Goal: Information Seeking & Learning: Stay updated

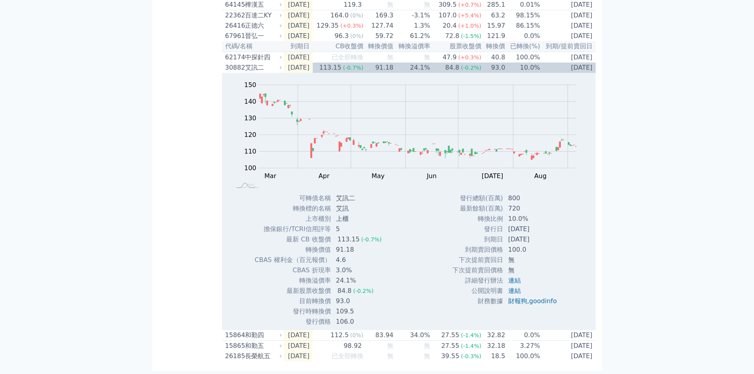
scroll to position [2116, 0]
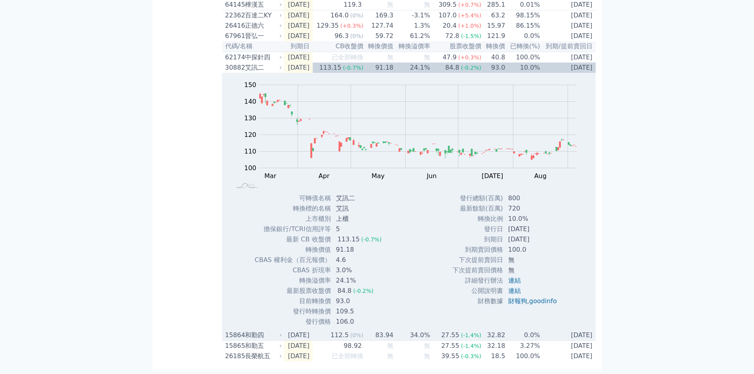
click at [265, 334] on div "和勤四" at bounding box center [263, 334] width 36 height 9
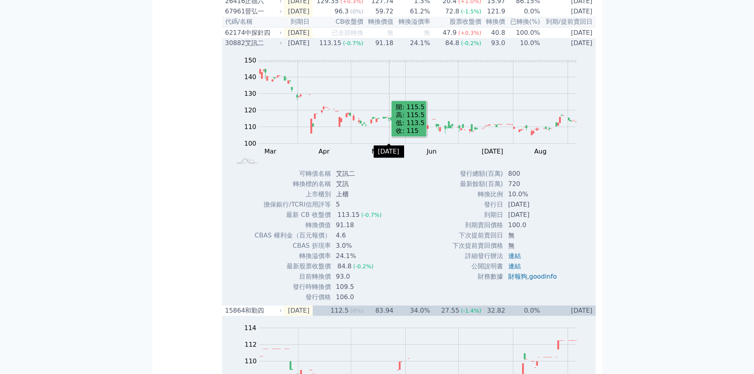
scroll to position [2017, 0]
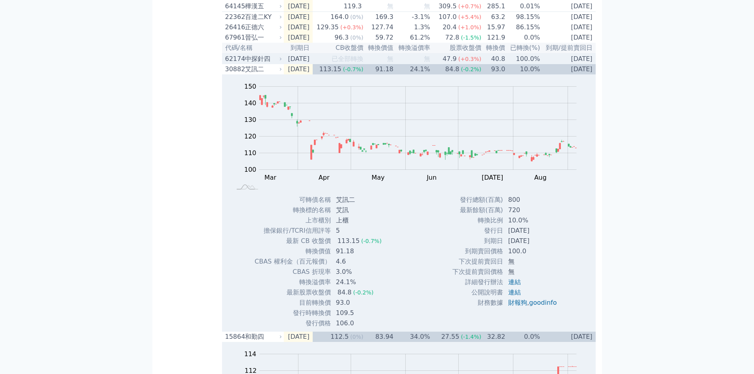
click at [272, 64] on div "中探針四" at bounding box center [263, 58] width 36 height 9
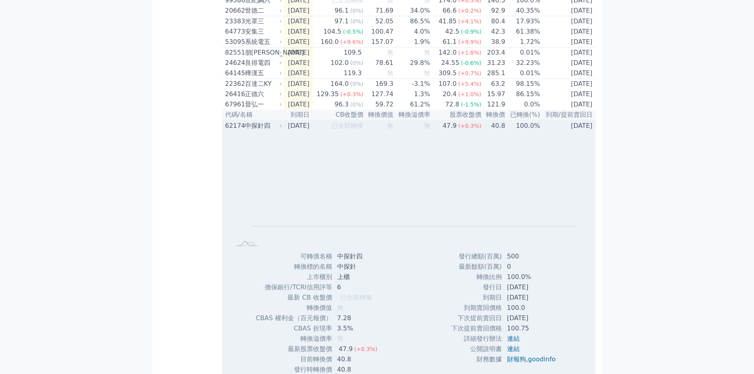
scroll to position [1938, 0]
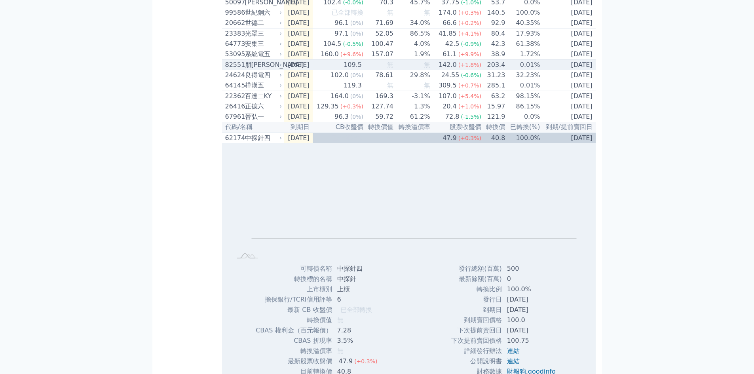
click at [271, 70] on div "朋[PERSON_NAME]" at bounding box center [263, 64] width 36 height 9
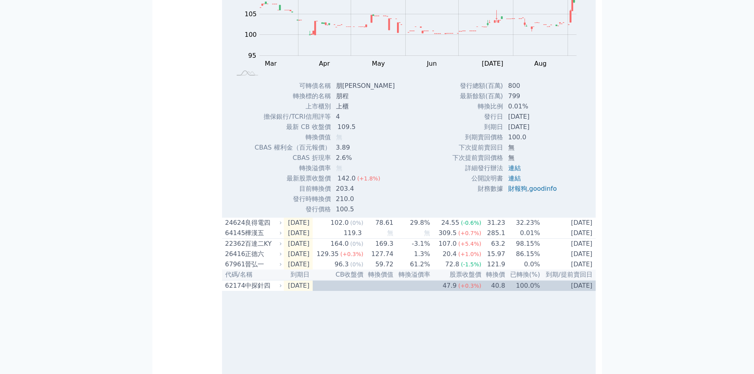
scroll to position [2017, 0]
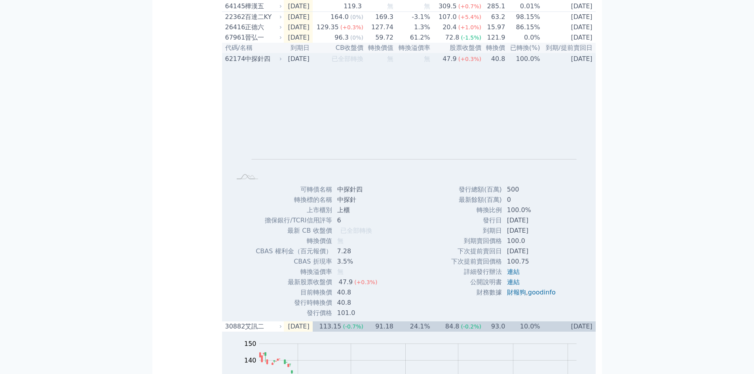
click at [269, 64] on div "中探針四" at bounding box center [263, 58] width 36 height 9
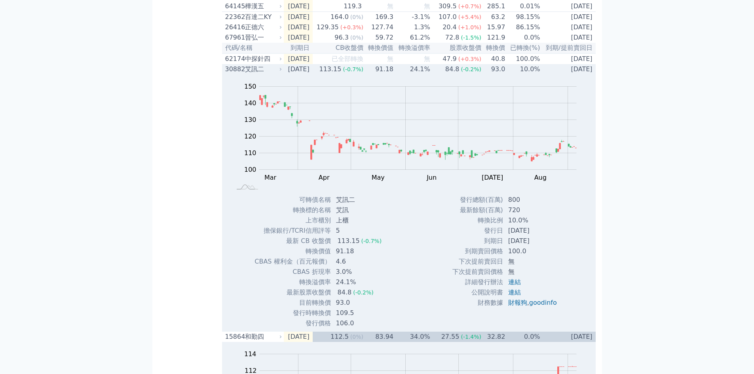
click at [268, 74] on div "艾訊二" at bounding box center [263, 68] width 36 height 9
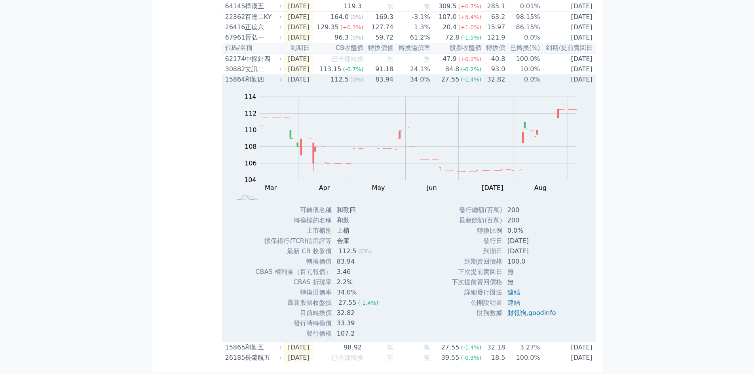
click at [271, 84] on div "和勤四" at bounding box center [263, 79] width 36 height 9
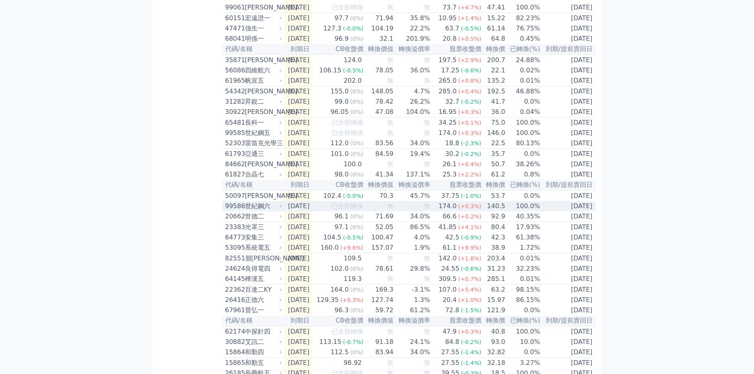
scroll to position [1740, 0]
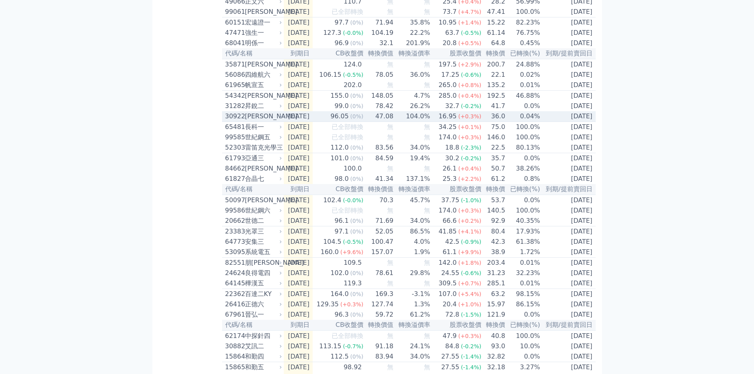
click at [269, 121] on div "[PERSON_NAME]" at bounding box center [263, 116] width 36 height 9
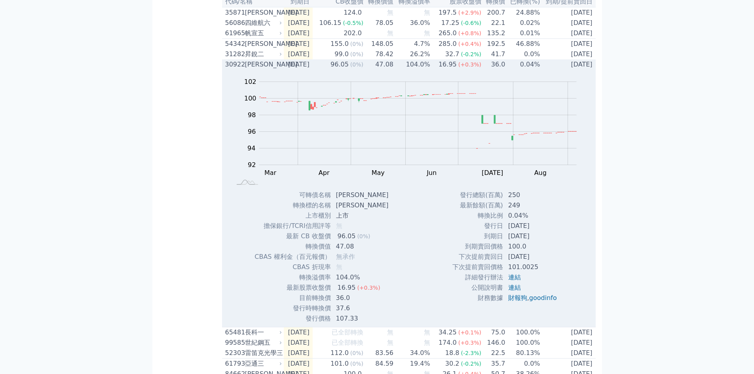
scroll to position [1779, 0]
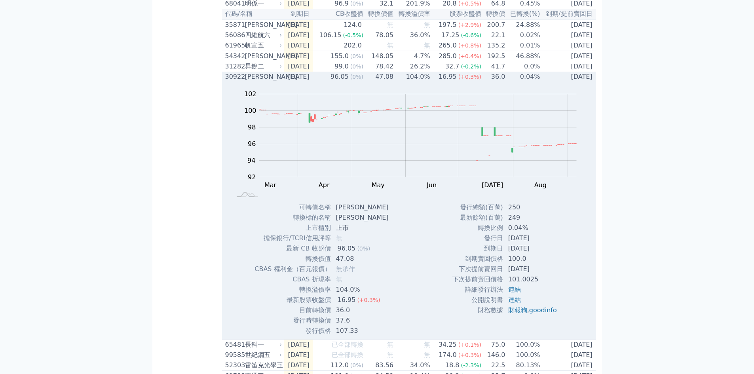
click at [271, 82] on div "[PERSON_NAME]" at bounding box center [263, 76] width 36 height 9
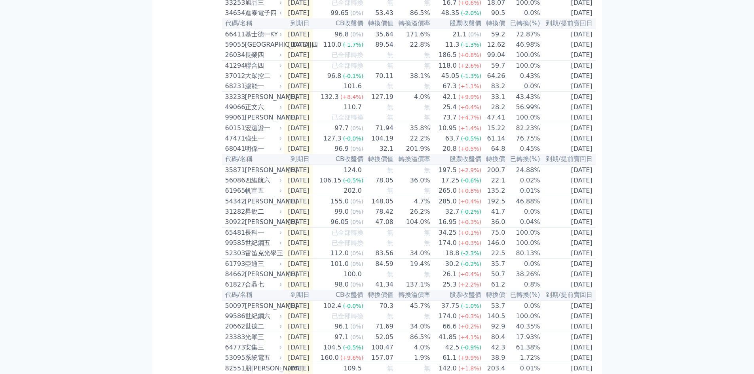
scroll to position [1621, 0]
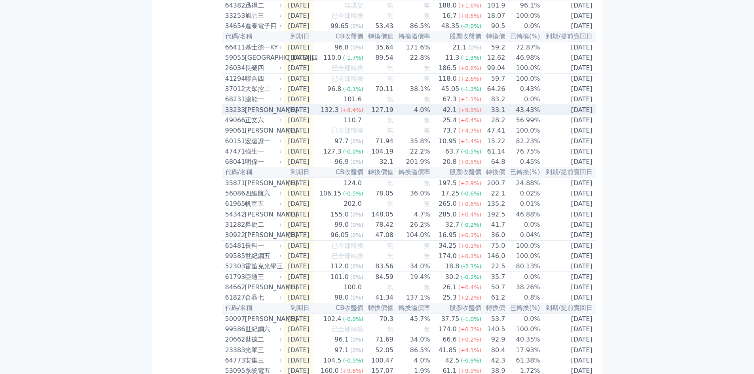
click at [313, 116] on td "[DATE]" at bounding box center [298, 110] width 29 height 11
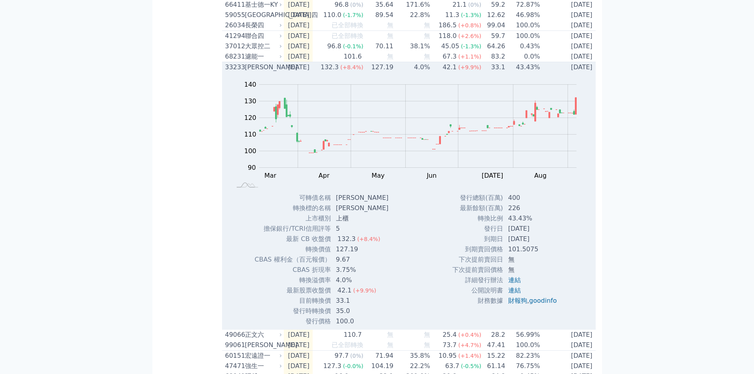
scroll to position [1740, 0]
